Goal: Information Seeking & Learning: Learn about a topic

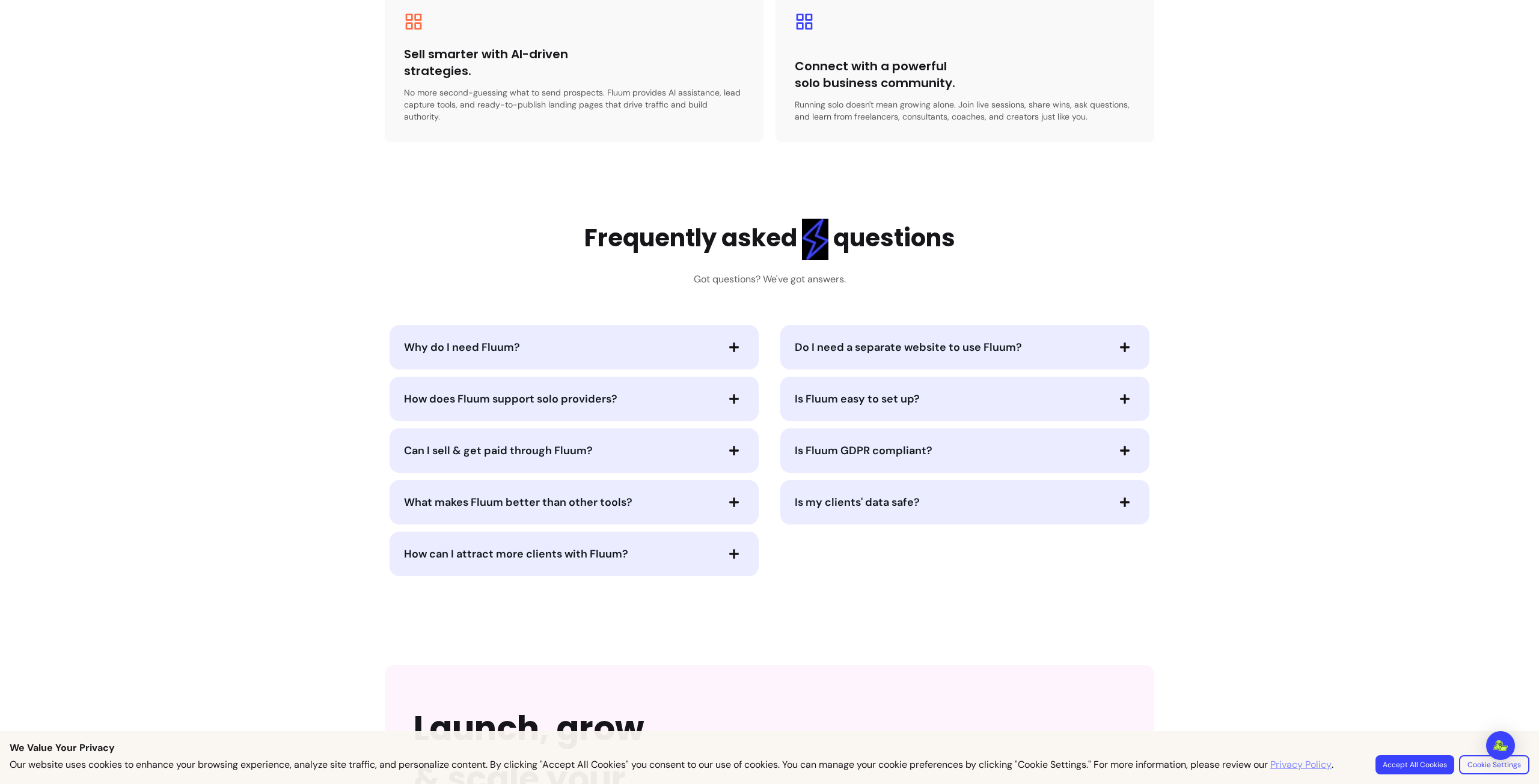
scroll to position [2342, 0]
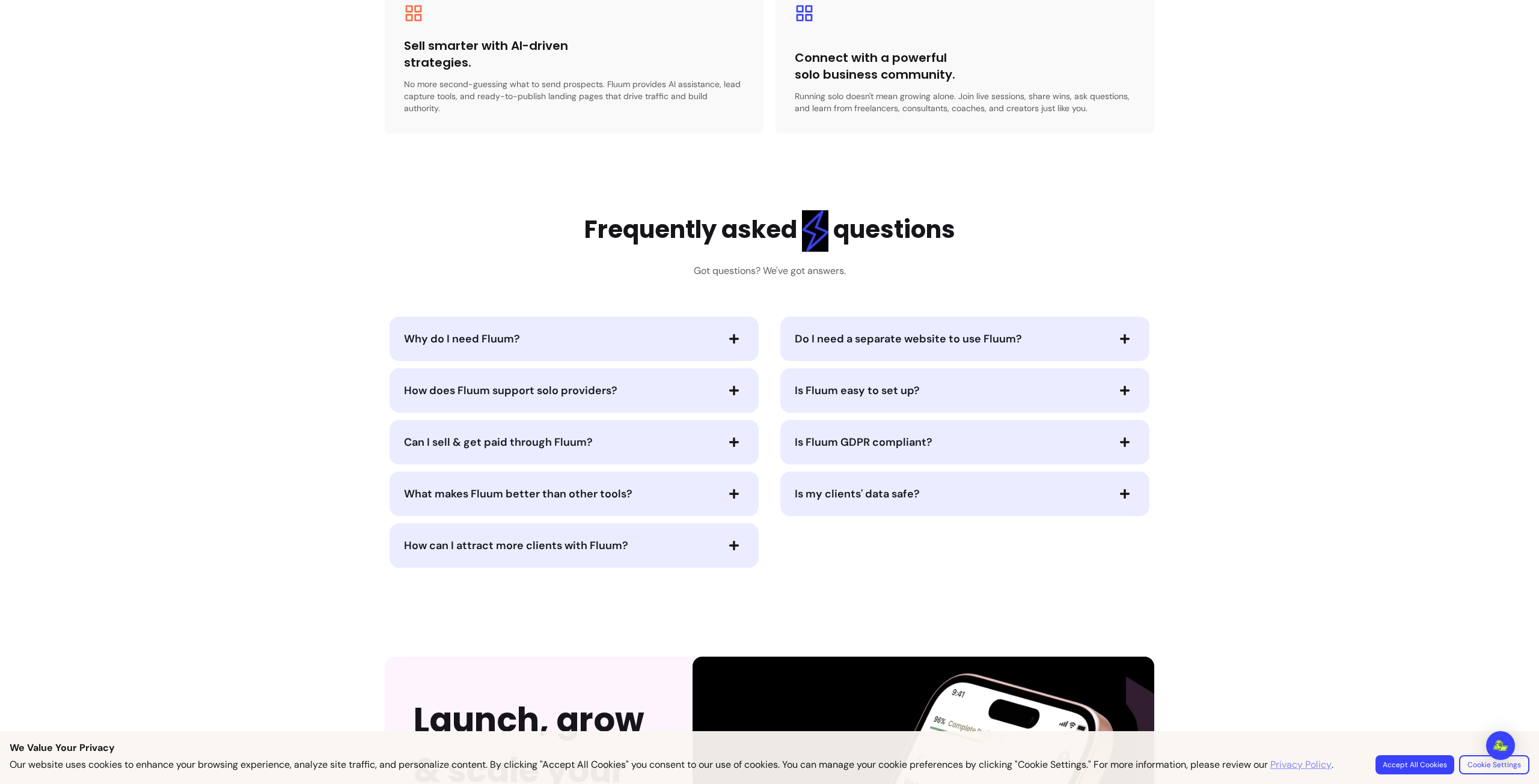
click at [688, 317] on div "Why do I need Fluum?" at bounding box center [574, 339] width 369 height 44
click at [729, 334] on icon "button" at bounding box center [734, 338] width 10 height 10
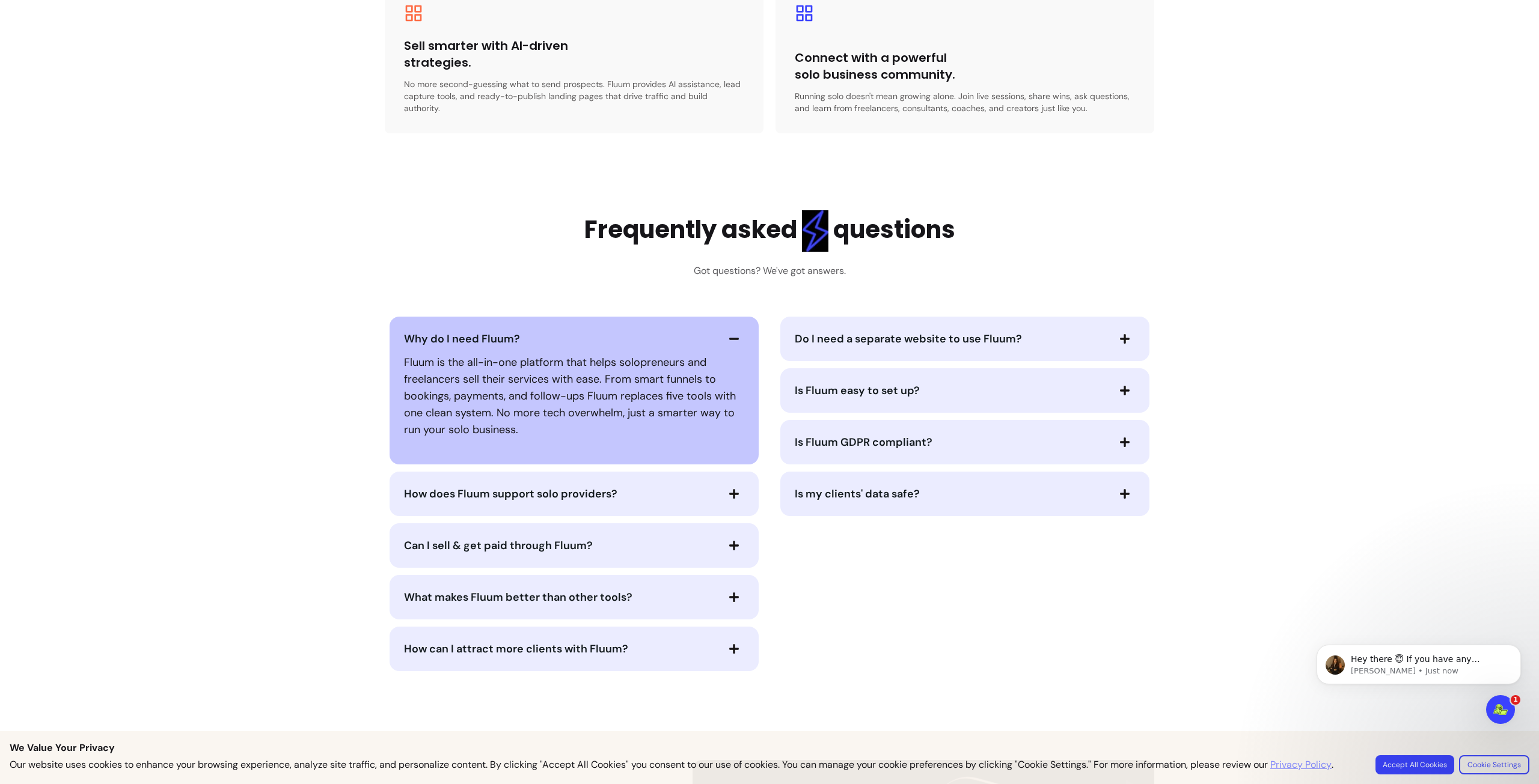
scroll to position [0, 0]
click at [1482, 704] on body "Hey there 😇 If you have any question about what you can do with Fluum, I'm here…" at bounding box center [1418, 685] width 231 height 123
click at [1498, 704] on icon "Open Intercom Messenger" at bounding box center [1498, 708] width 20 height 20
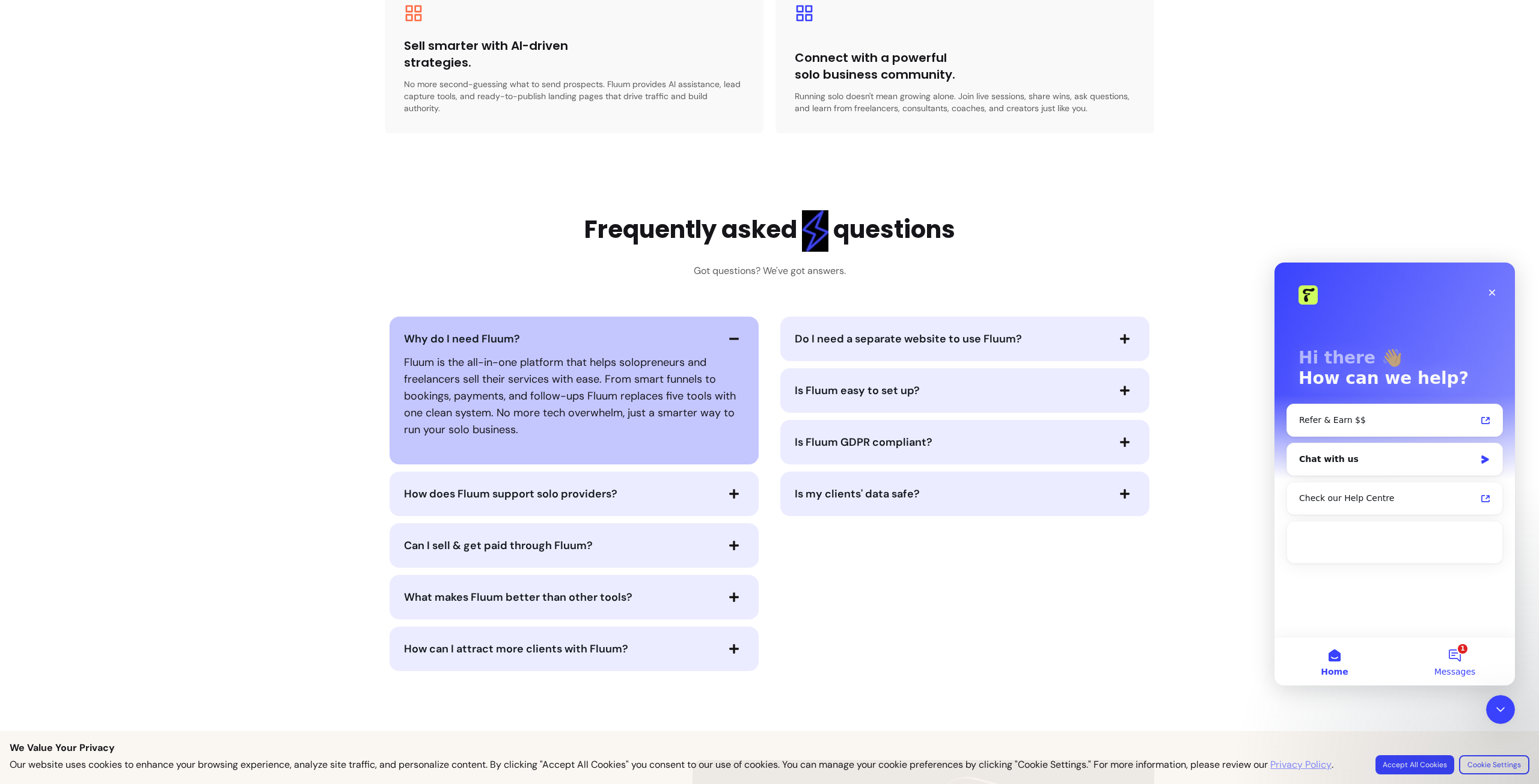
click at [1467, 656] on button "1 Messages" at bounding box center [1455, 661] width 120 height 48
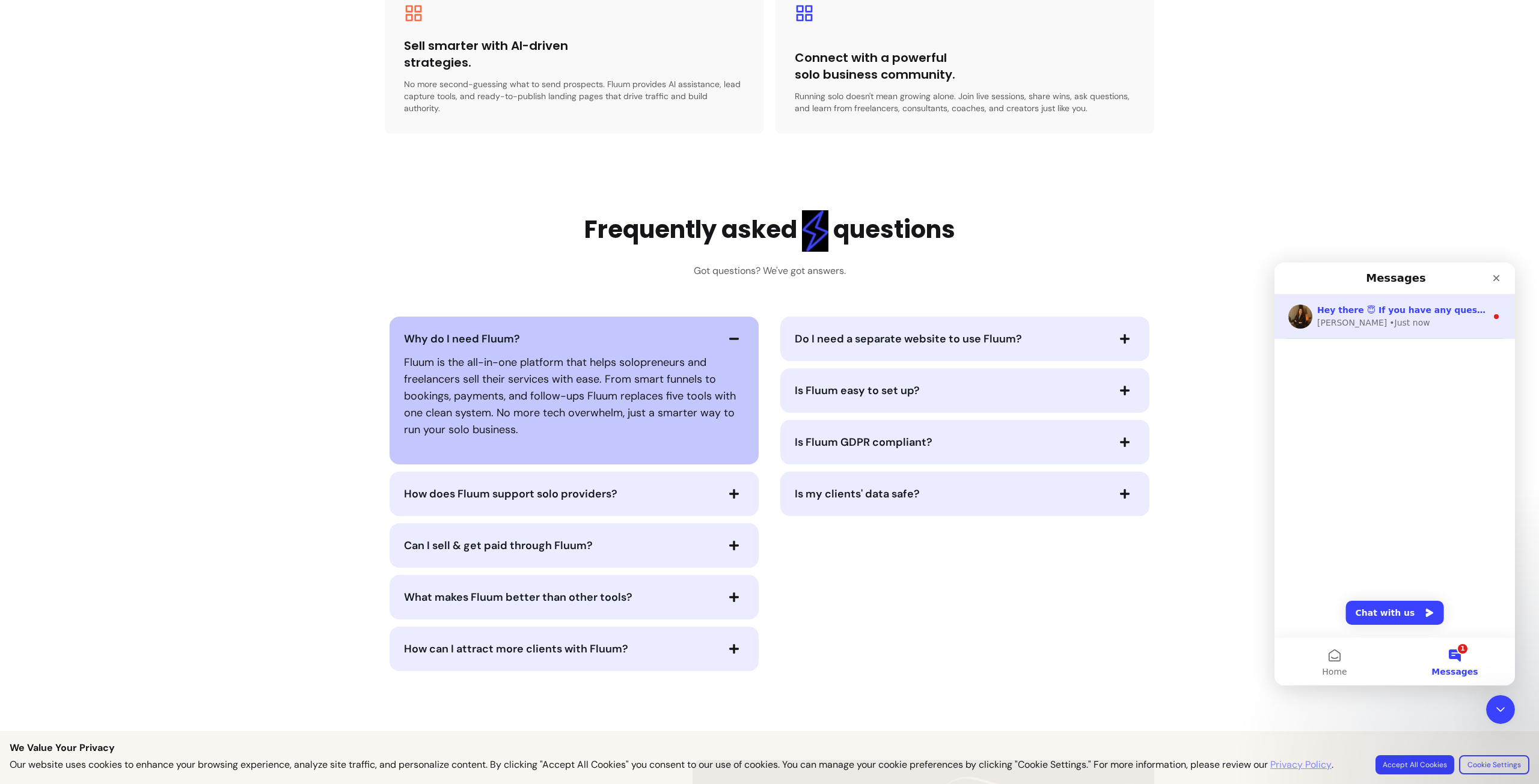
click at [1375, 329] on div "Hey there 😇 If you have any question about what you can do with Fluum, I'm here…" at bounding box center [1394, 317] width 241 height 44
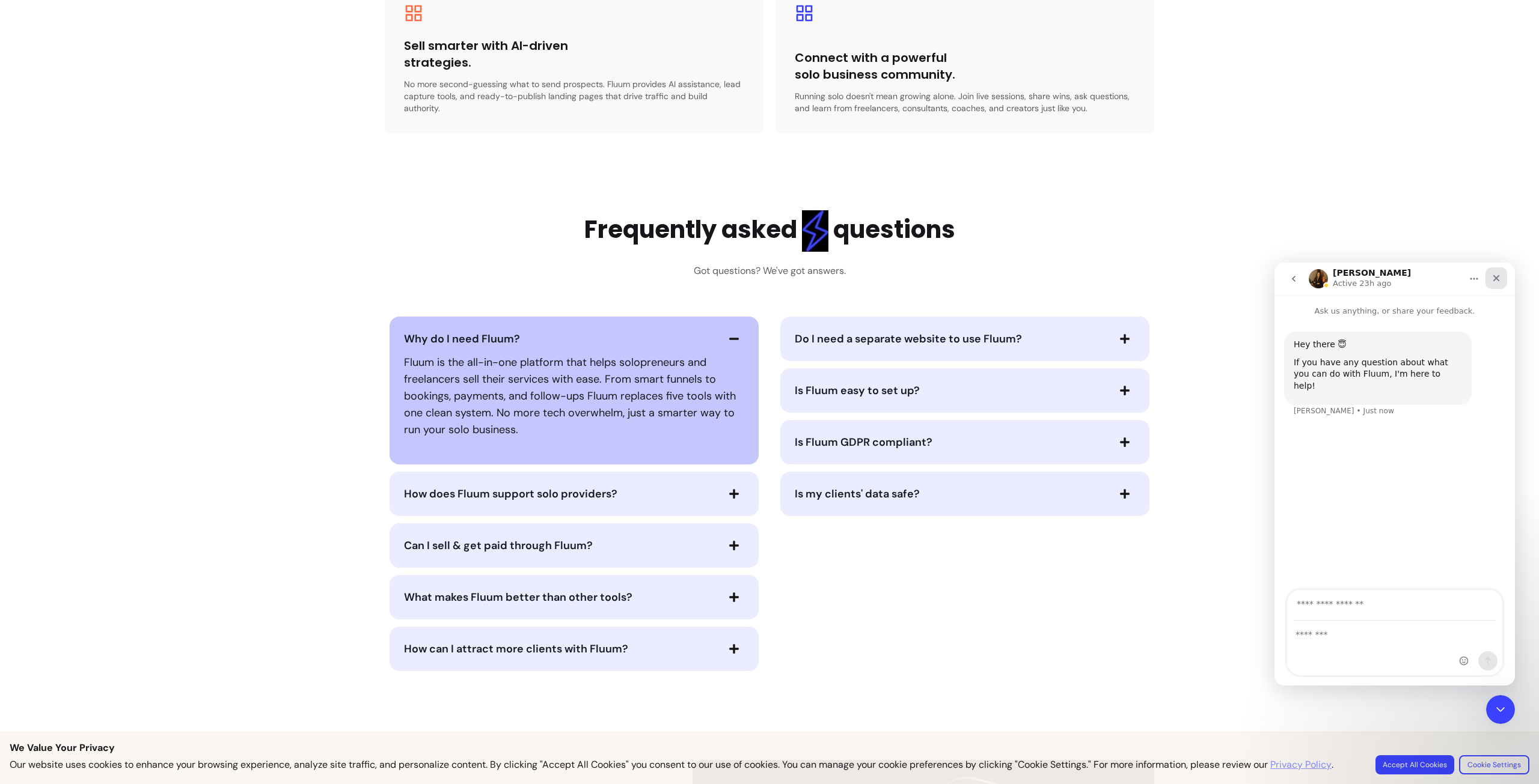
click at [1496, 282] on icon "Close" at bounding box center [1496, 278] width 10 height 10
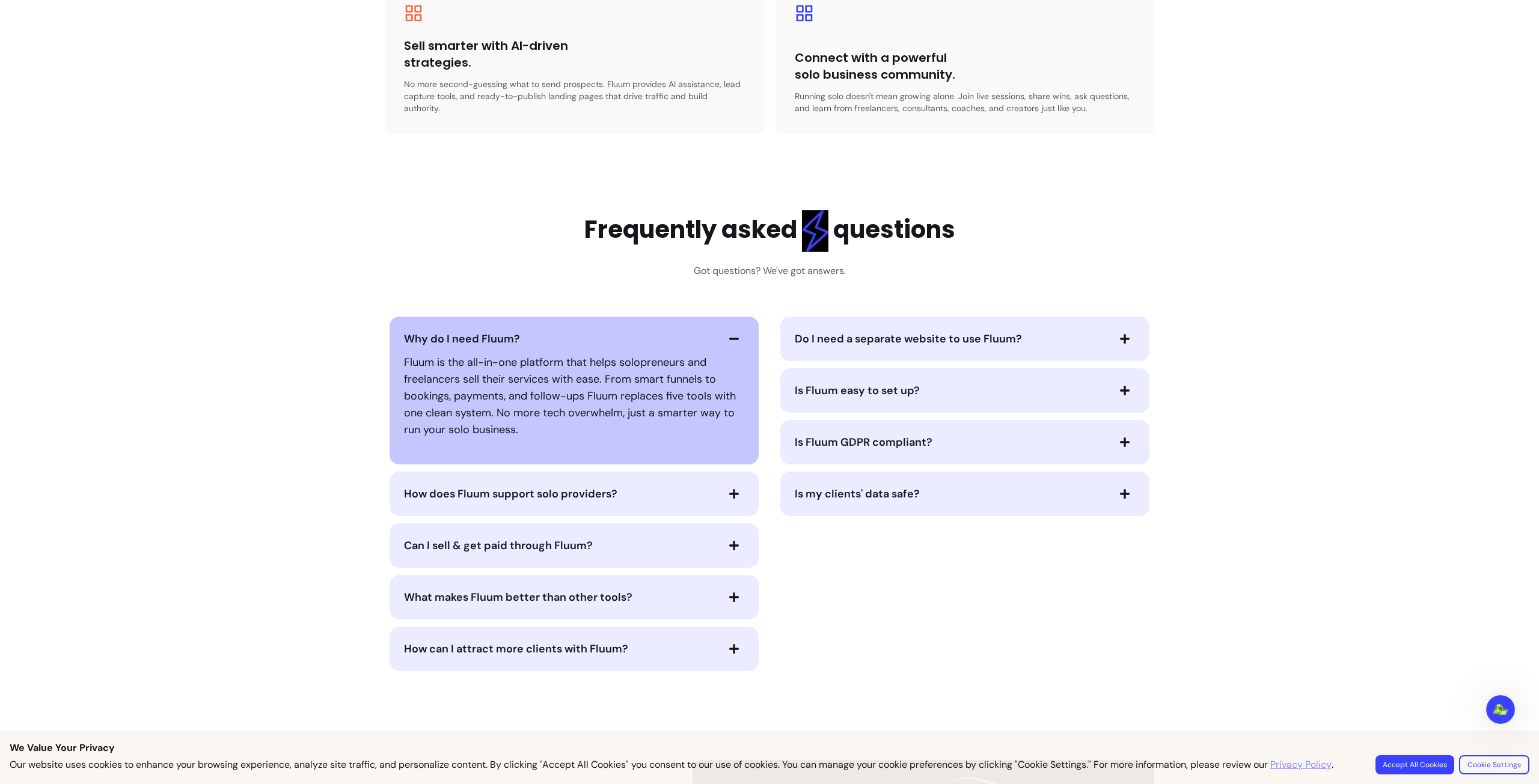
click at [729, 488] on icon "button" at bounding box center [734, 493] width 11 height 11
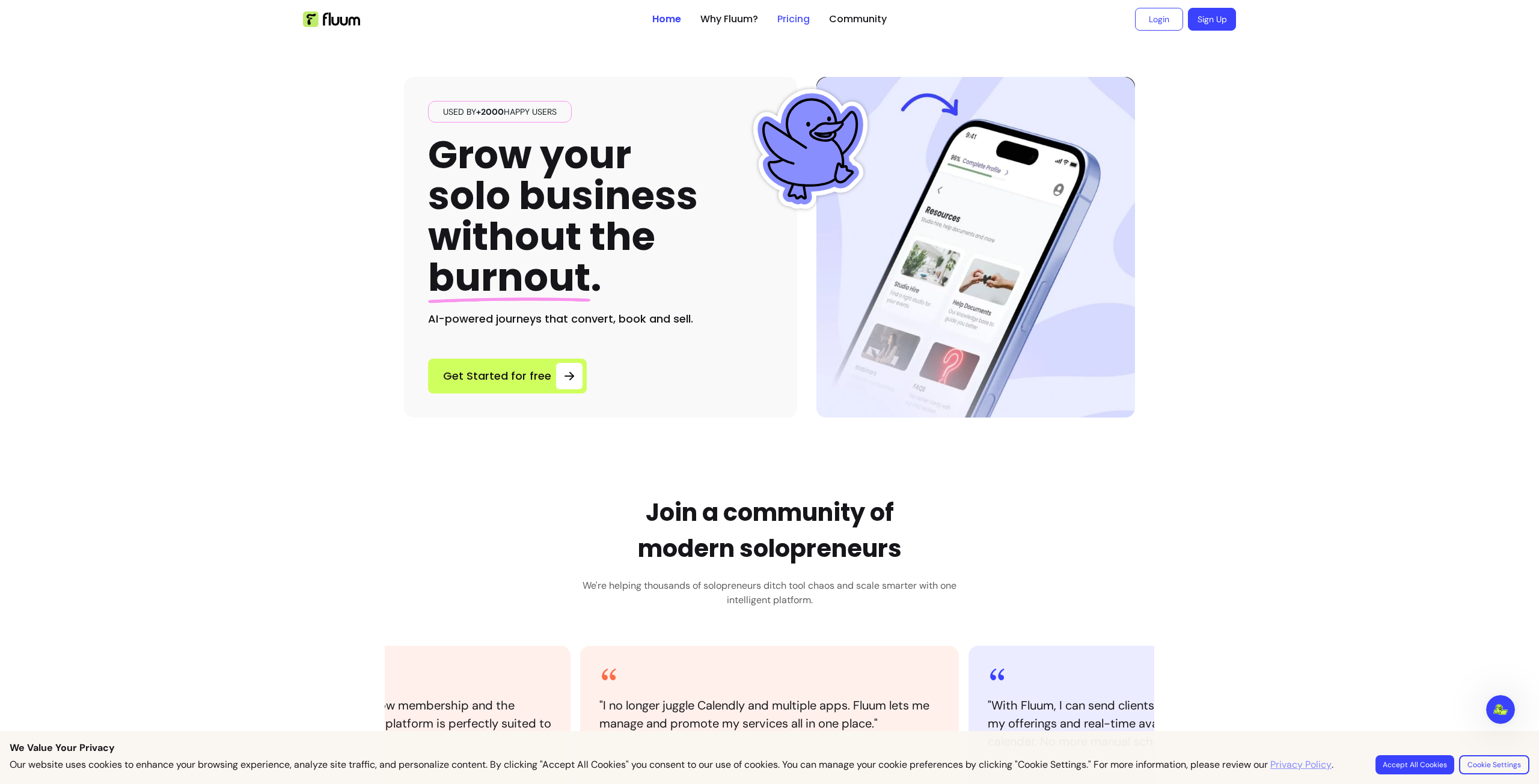
click at [777, 21] on link "Pricing" at bounding box center [793, 19] width 32 height 15
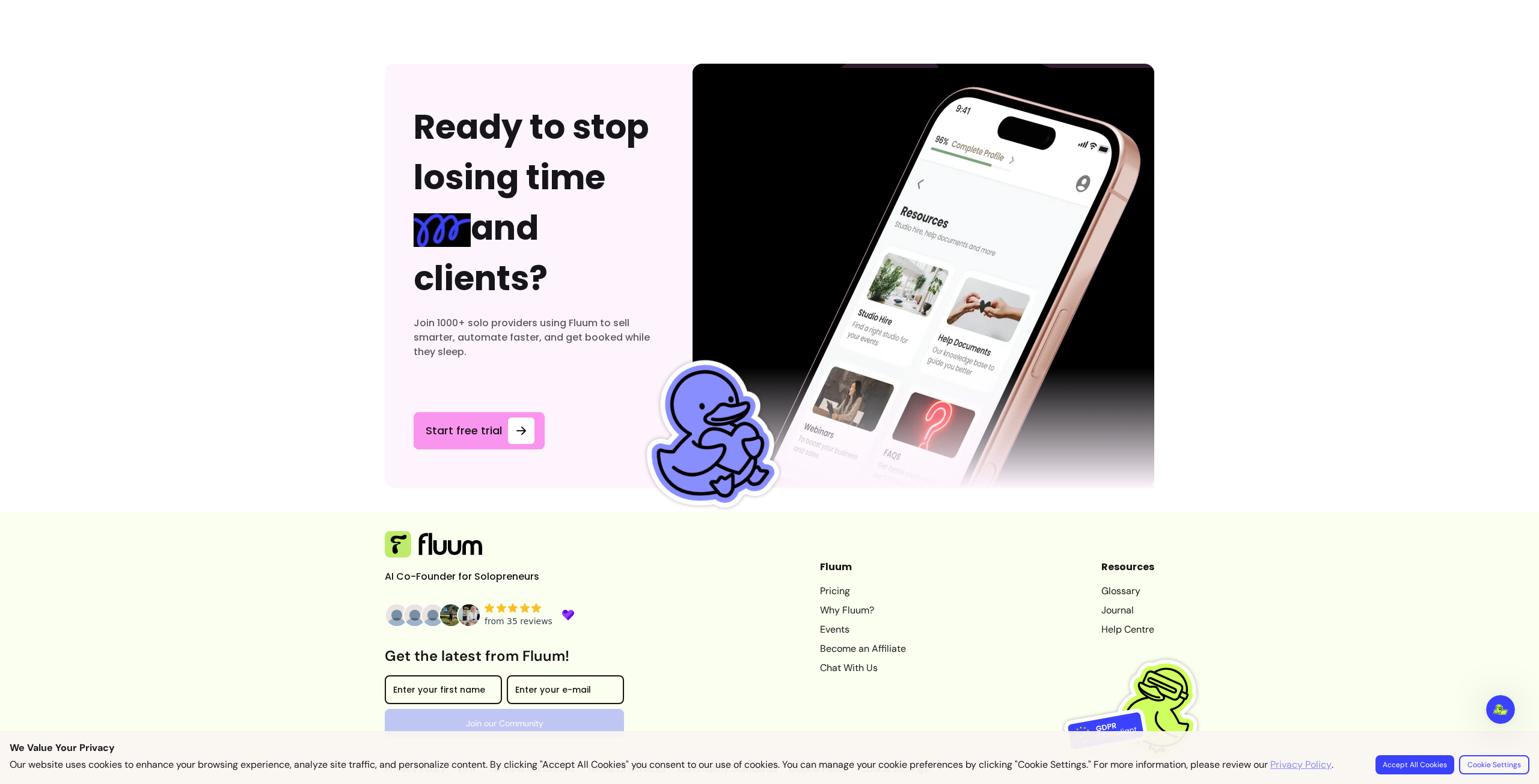
scroll to position [6167, 0]
